Goal: Information Seeking & Learning: Understand process/instructions

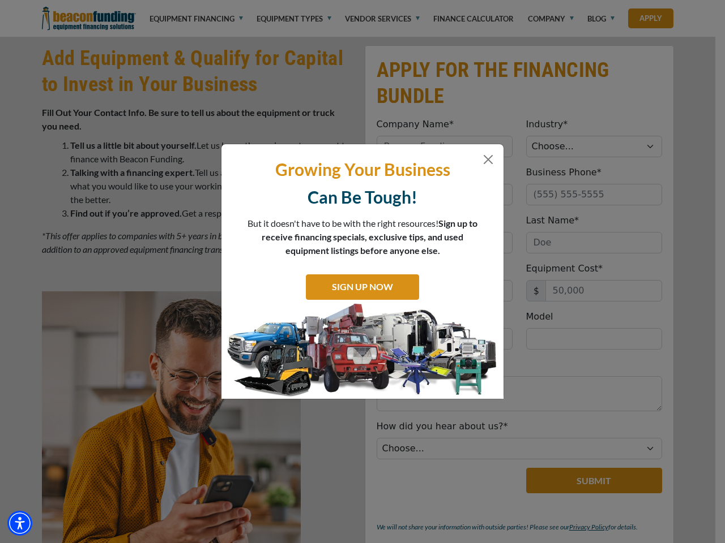
scroll to position [569, 0]
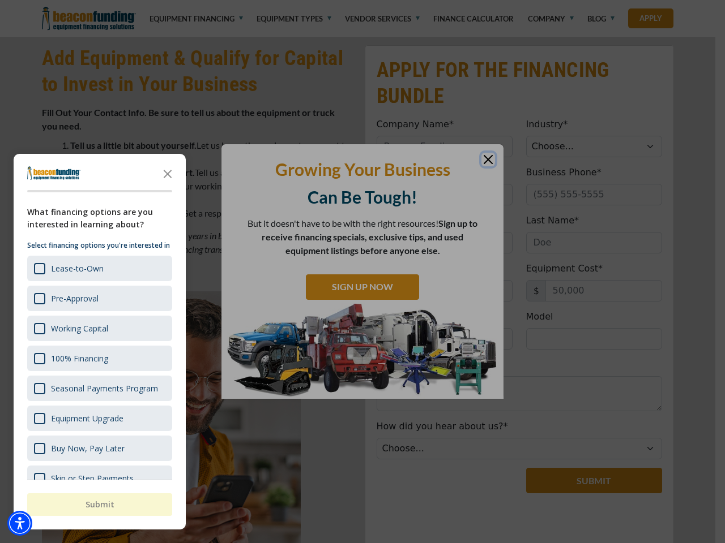
click at [362, 0] on div at bounding box center [362, 271] width 725 height 543
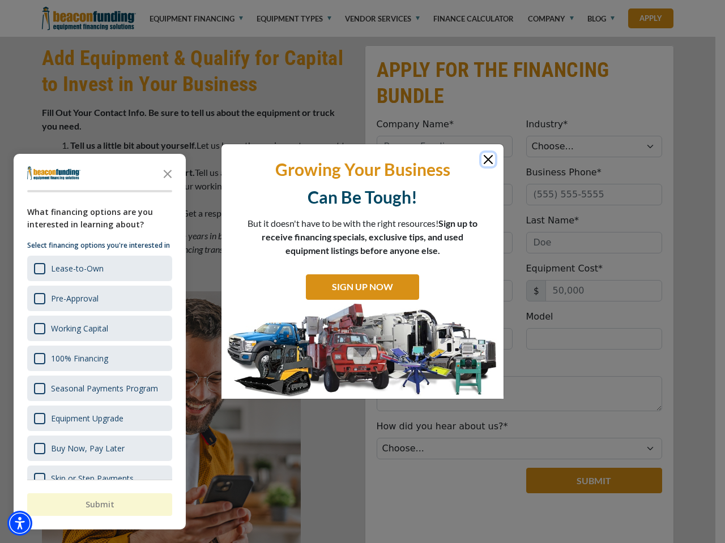
click at [20, 524] on img "Accessibility Menu" at bounding box center [19, 523] width 25 height 25
